Goal: Find specific page/section

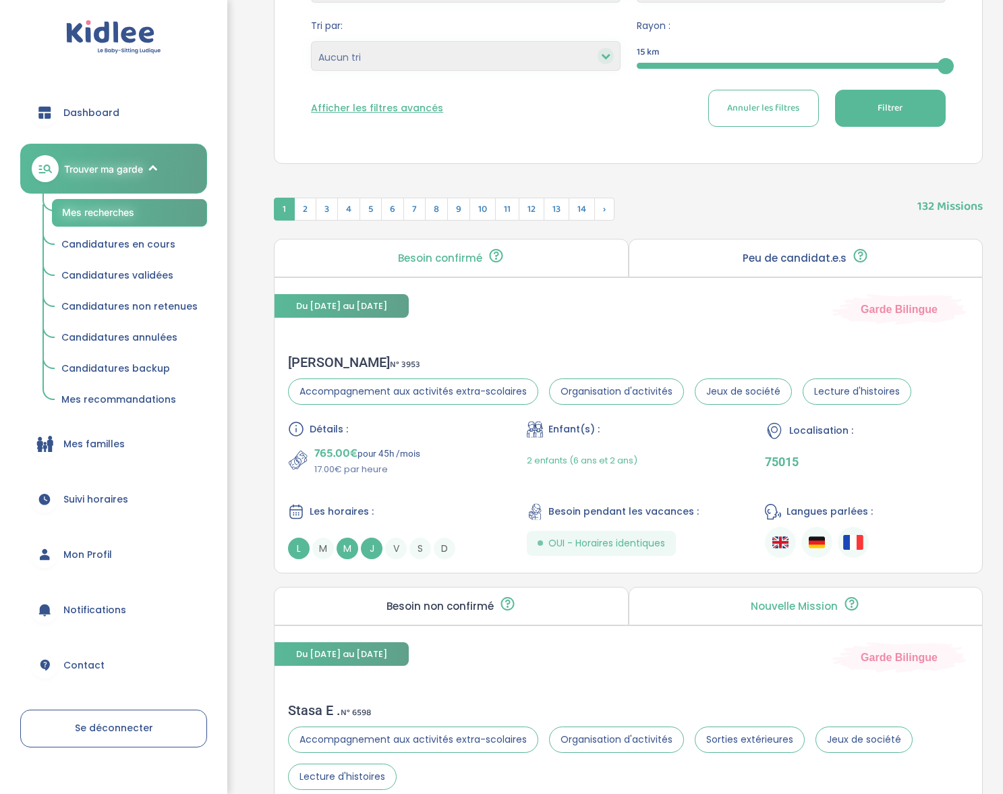
scroll to position [368, 0]
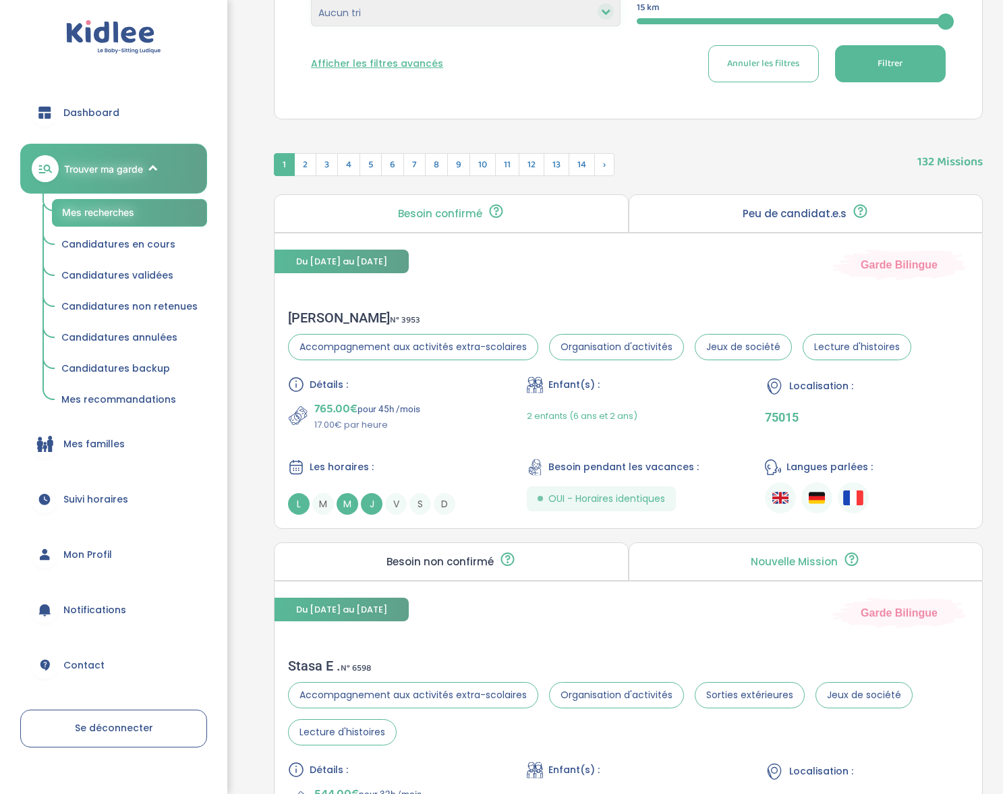
click at [107, 242] on span "Candidatures en cours" at bounding box center [118, 243] width 114 height 13
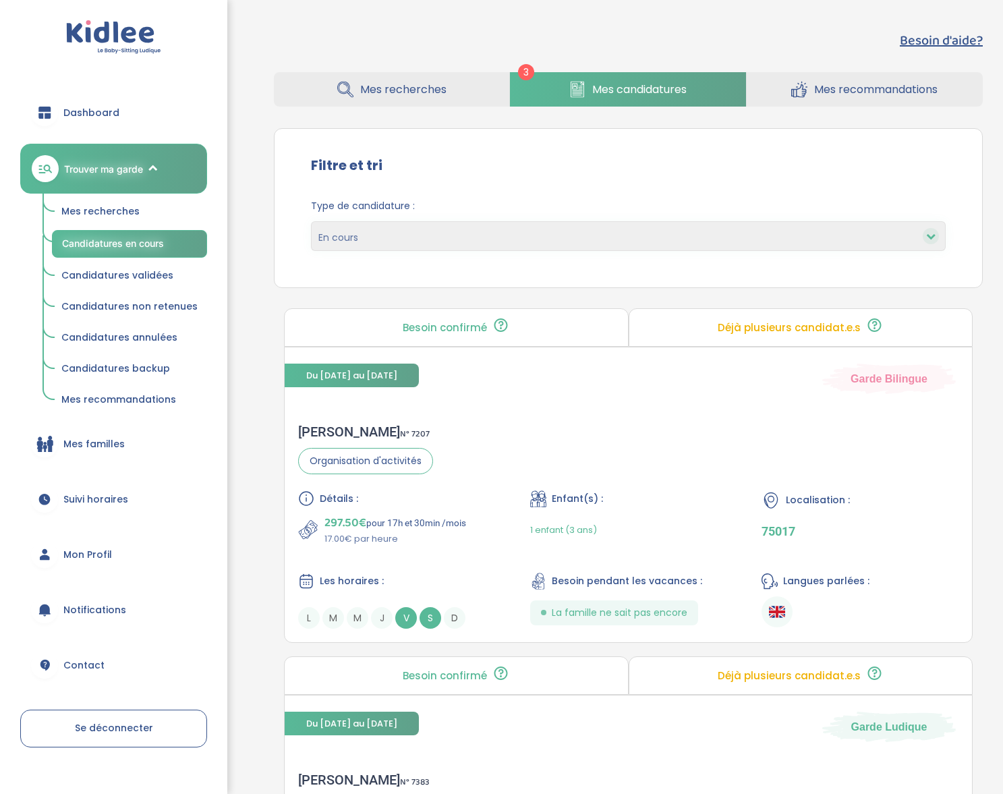
click at [356, 84] on link "Mes recherches" at bounding box center [391, 89] width 235 height 34
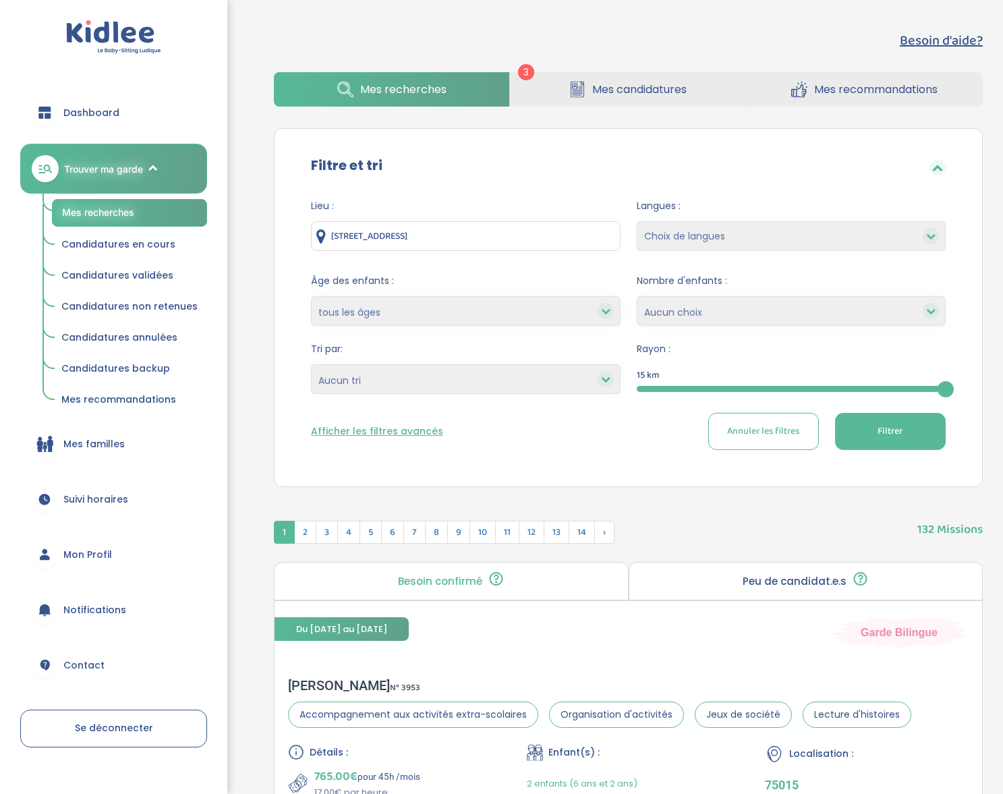
click at [551, 235] on input "[STREET_ADDRESS]" at bounding box center [465, 236] width 309 height 30
drag, startPoint x: 551, startPoint y: 235, endPoint x: 351, endPoint y: 217, distance: 200.5
click at [351, 217] on div "Lieu : [STREET_ADDRESS]" at bounding box center [465, 225] width 309 height 52
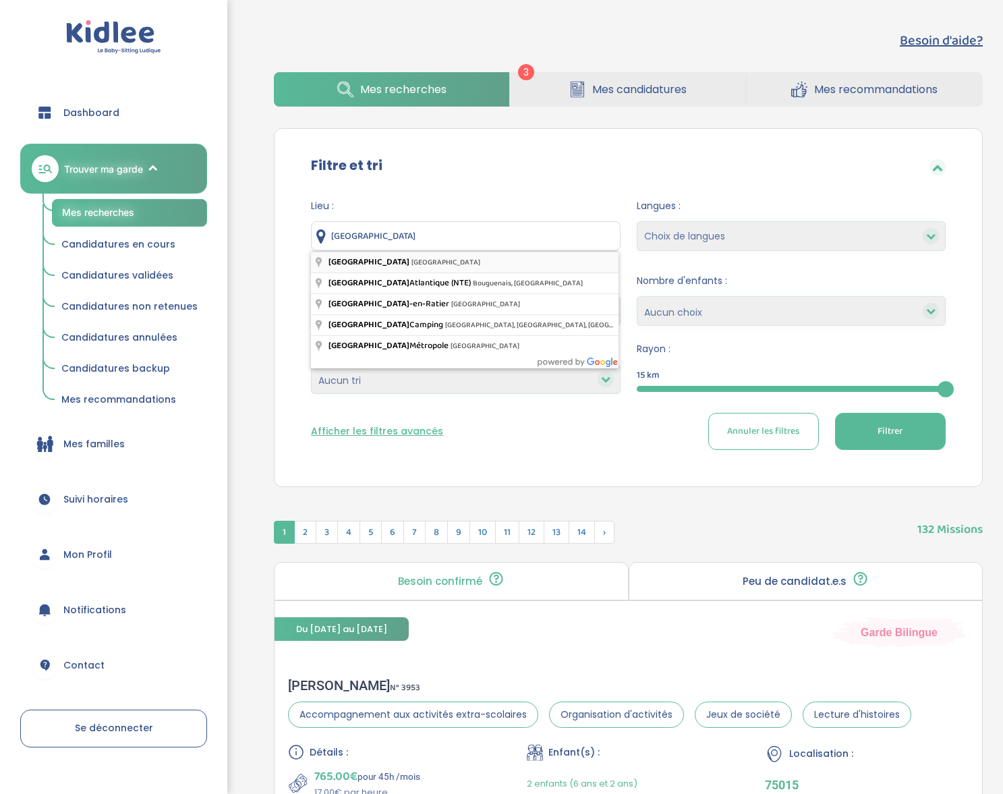
type input "[GEOGRAPHIC_DATA], [GEOGRAPHIC_DATA]"
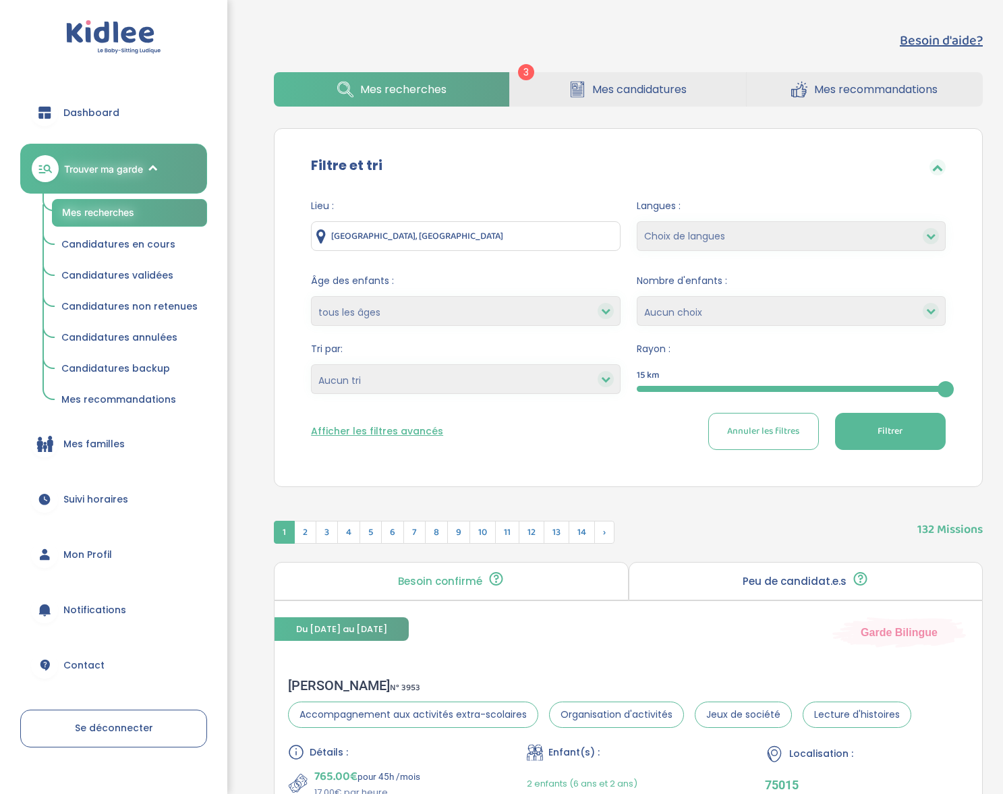
click at [875, 427] on button "Filtrer" at bounding box center [890, 431] width 111 height 37
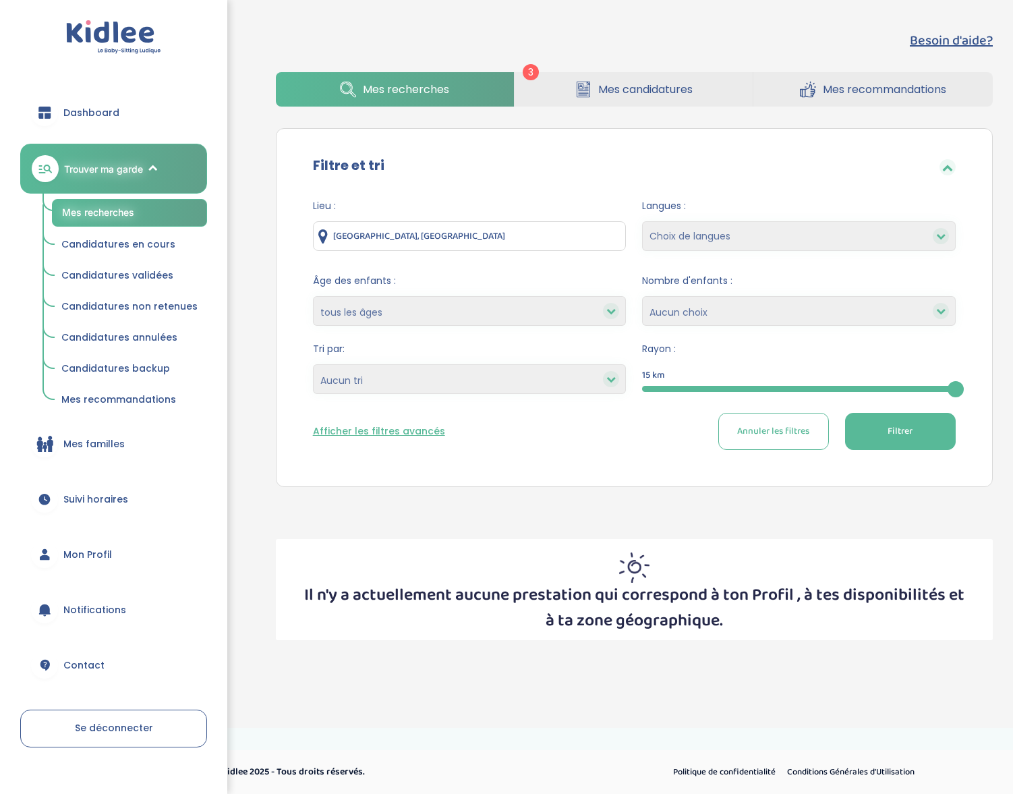
drag, startPoint x: 412, startPoint y: 230, endPoint x: 267, endPoint y: 227, distance: 145.1
click at [267, 227] on div "Besoin d'aide? 3 Mes recherches Mes candidatures Mes recommandations Besoin d'a…" at bounding box center [635, 335] width 758 height 630
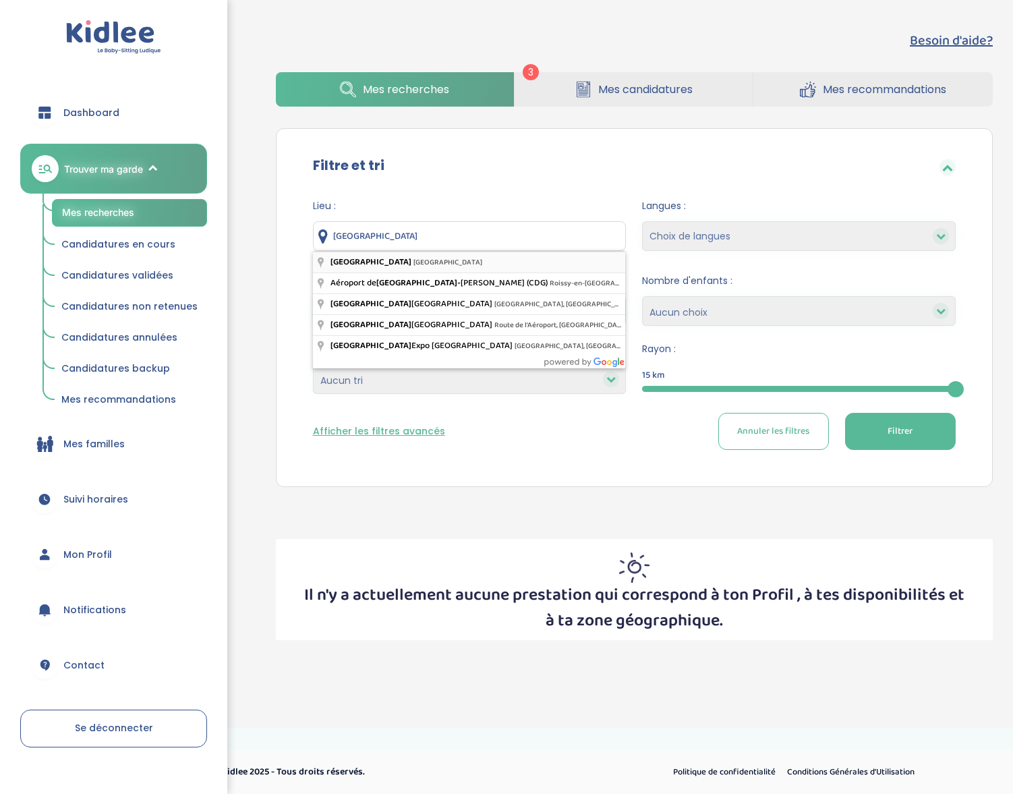
type input "[GEOGRAPHIC_DATA], [GEOGRAPHIC_DATA]"
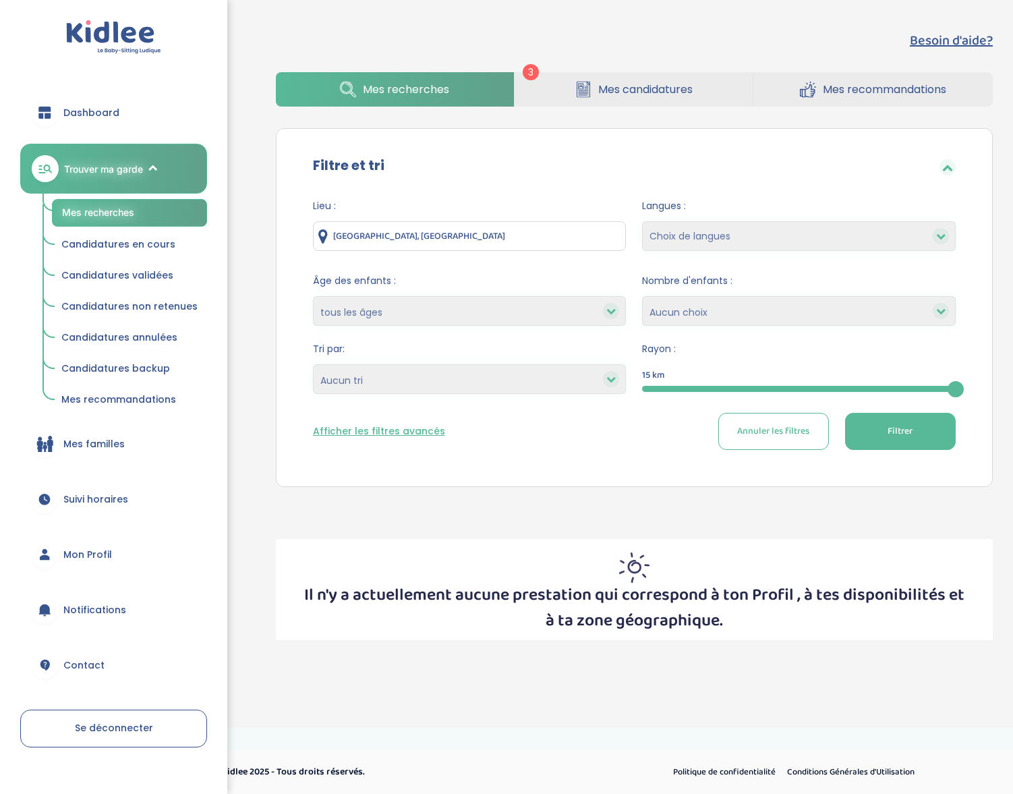
click at [870, 438] on button "Filtrer" at bounding box center [900, 431] width 111 height 37
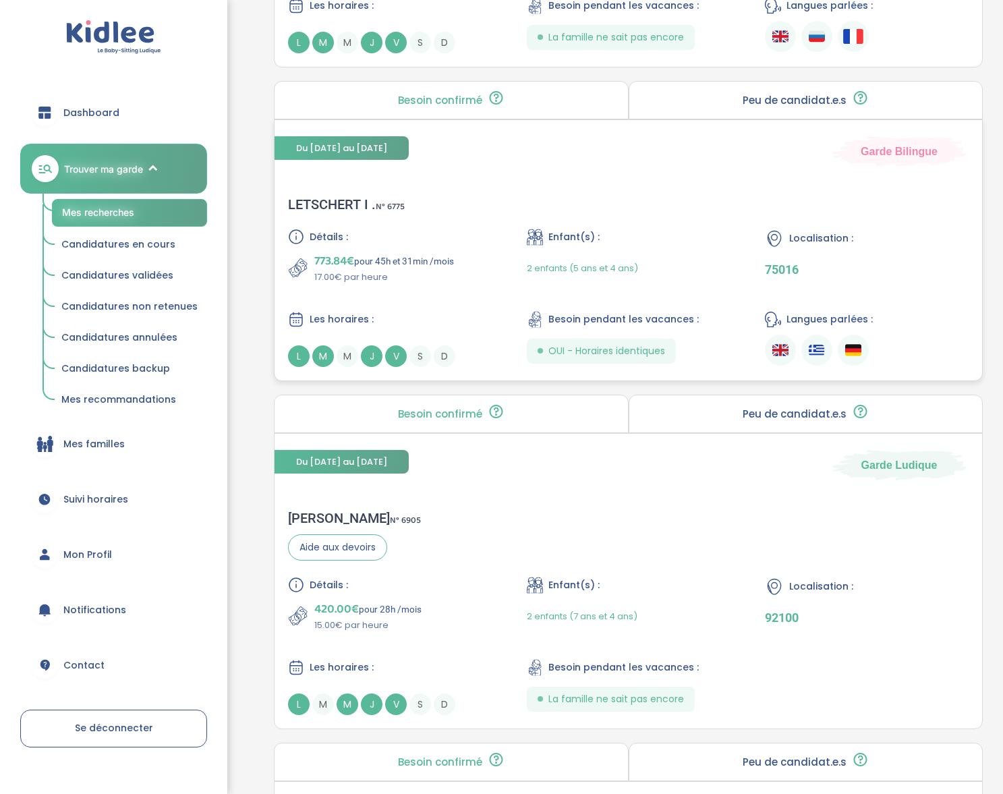
scroll to position [1918, 0]
